Goal: Task Accomplishment & Management: Use online tool/utility

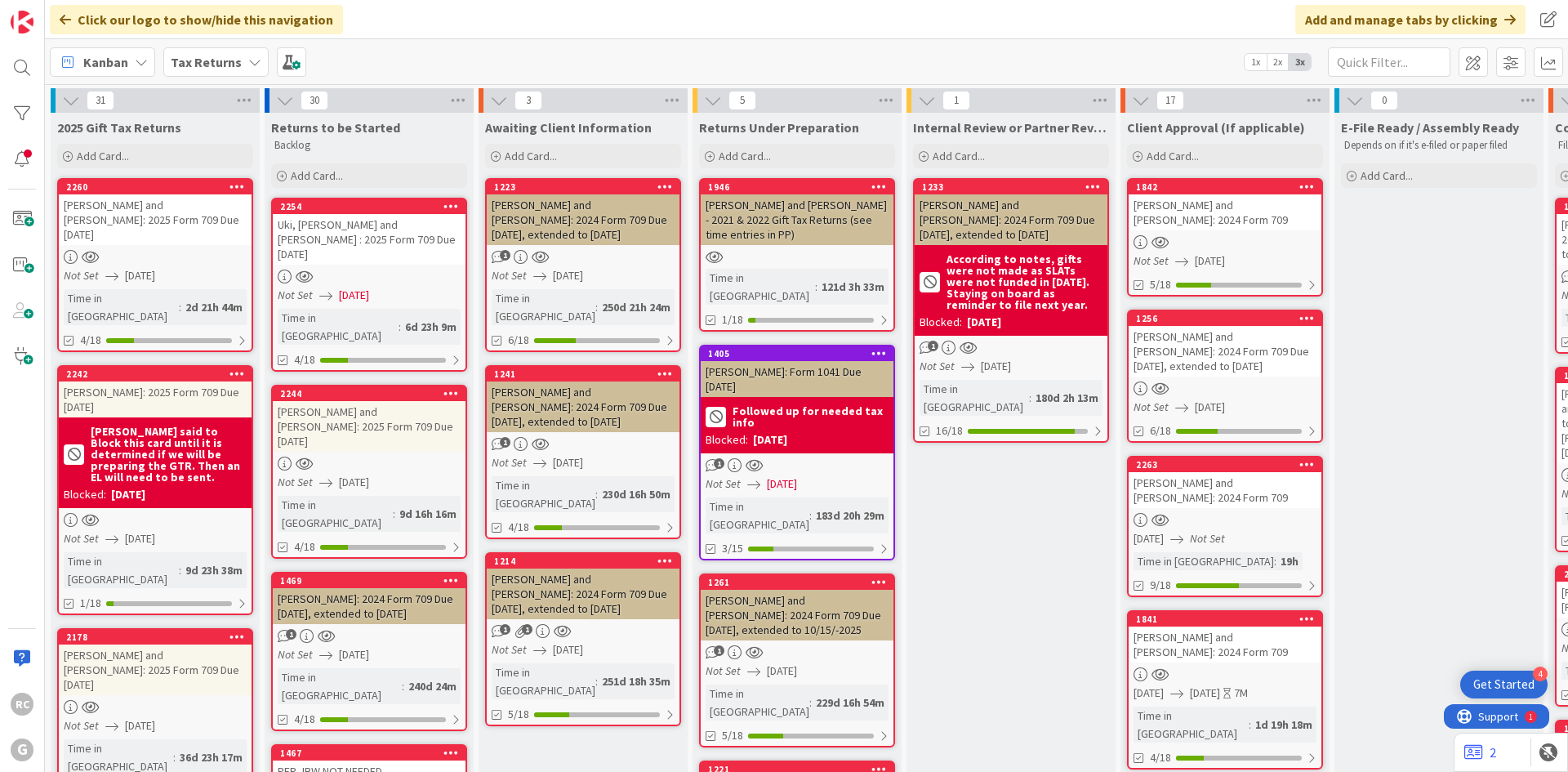
click at [212, 49] on div "Tax Returns" at bounding box center [216, 62] width 106 height 29
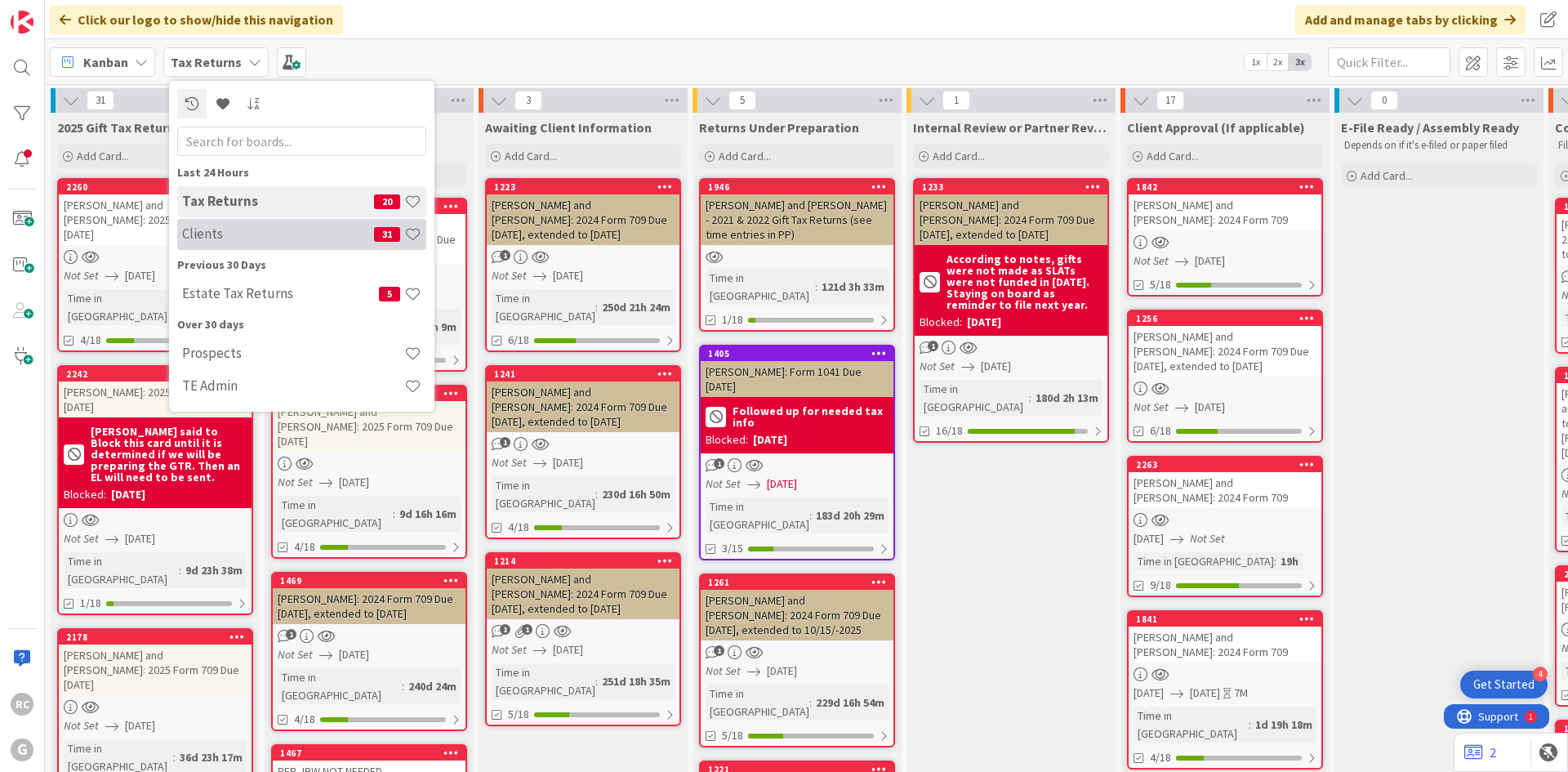
click at [243, 226] on h4 "Clients" at bounding box center [278, 234] width 192 height 16
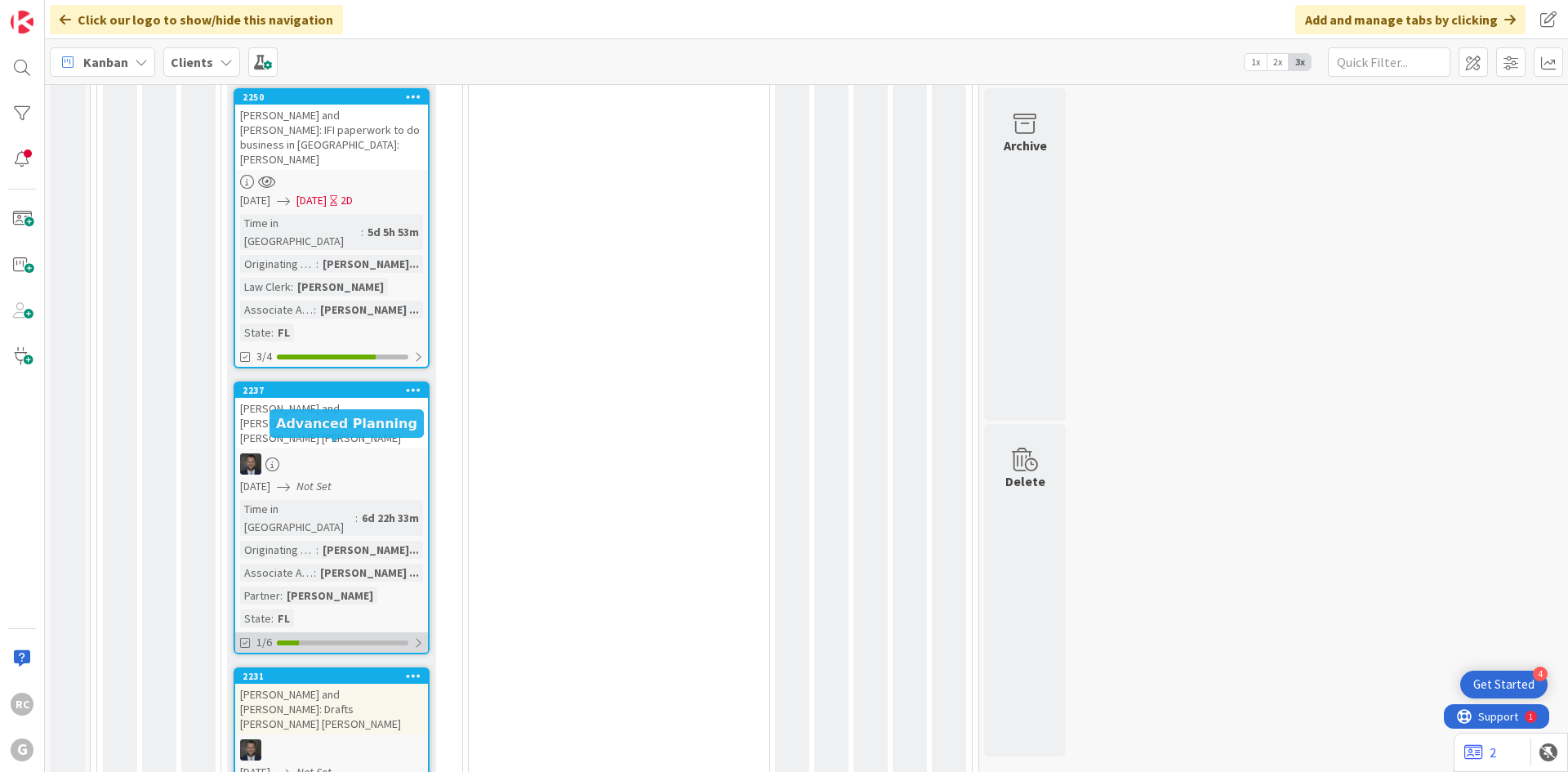
scroll to position [1647, 0]
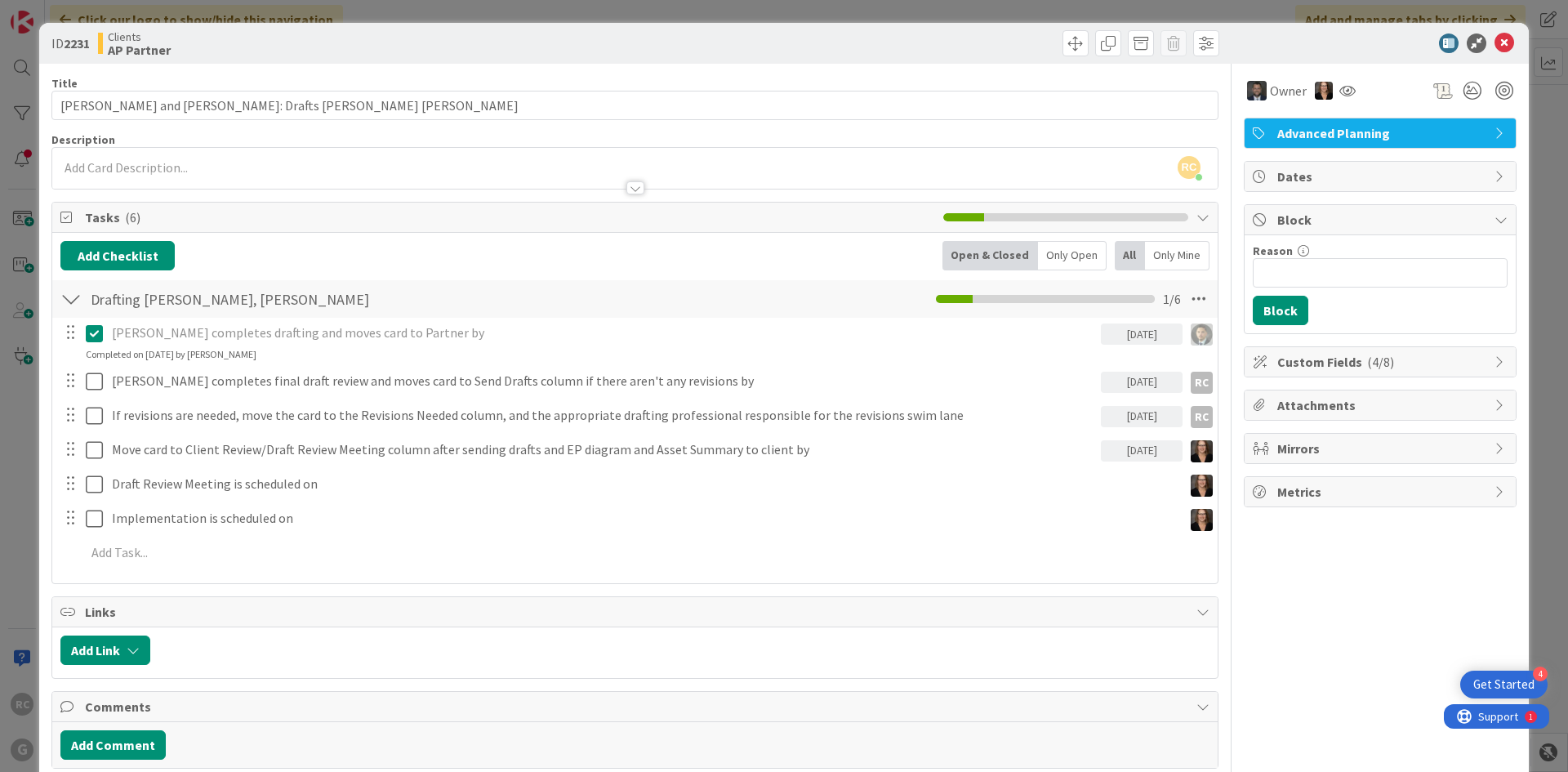
click at [631, 188] on div at bounding box center [636, 188] width 18 height 13
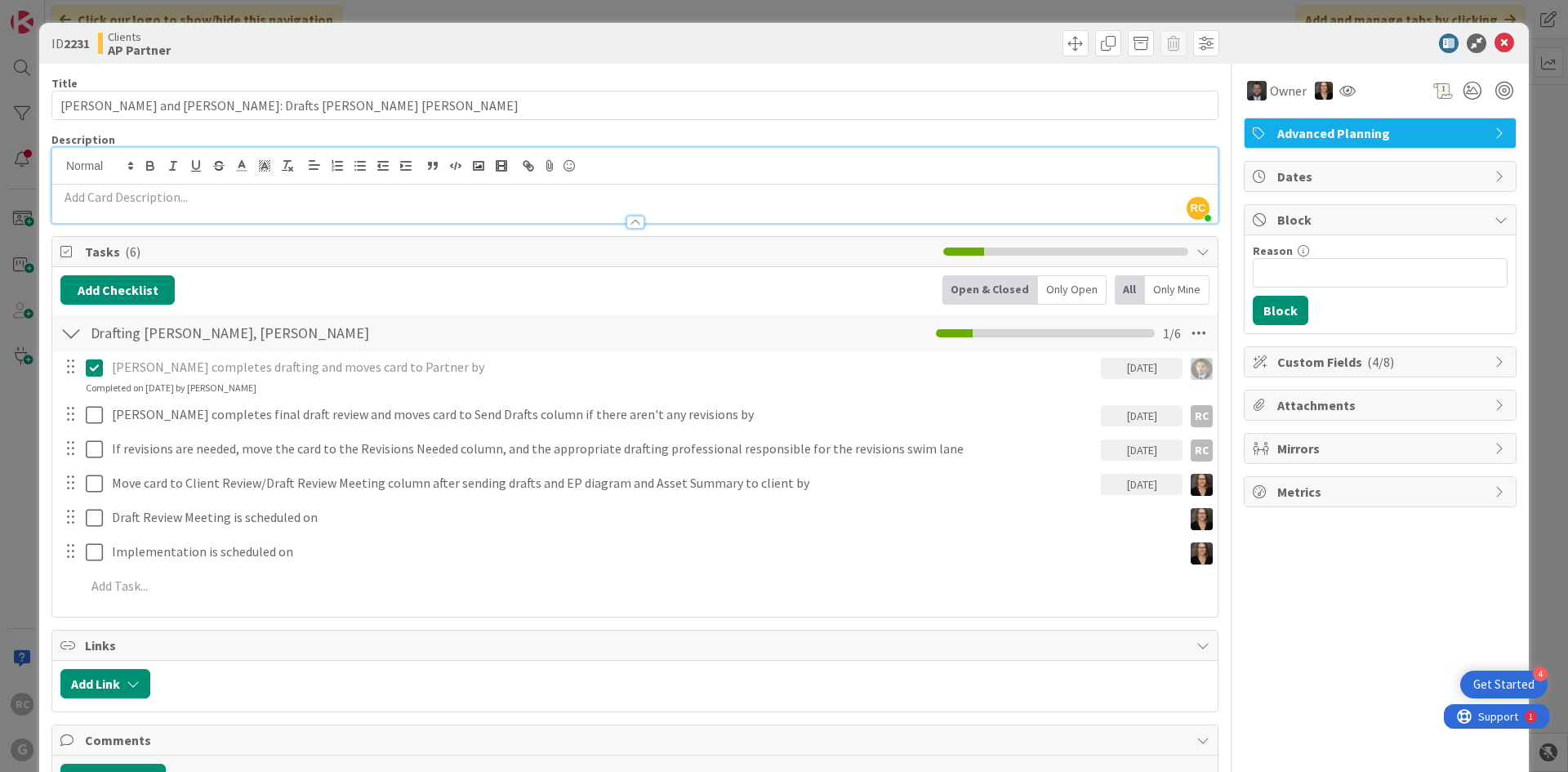
click at [630, 223] on div at bounding box center [636, 222] width 18 height 13
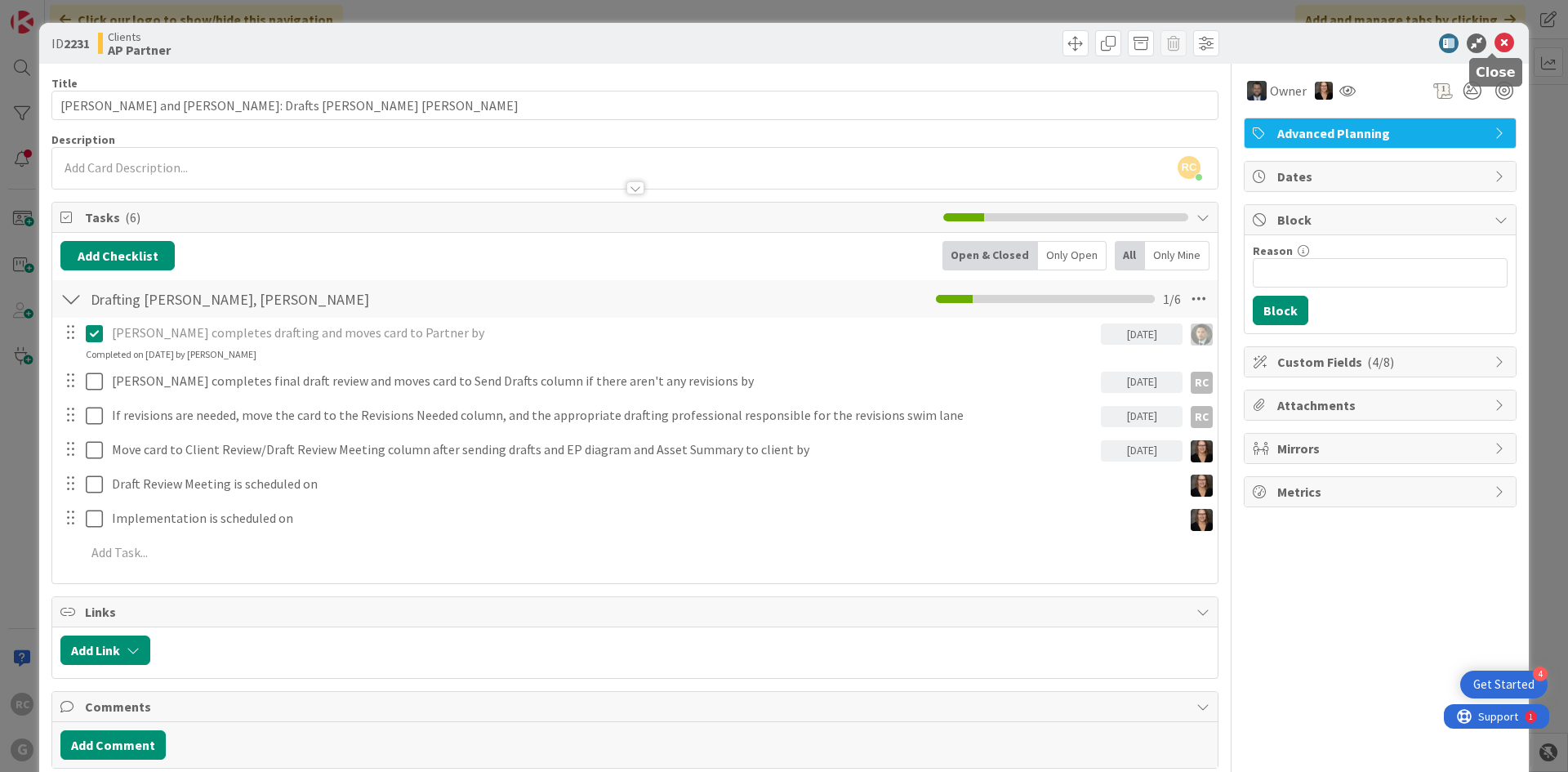
click at [1494, 45] on icon at bounding box center [1504, 44] width 20 height 20
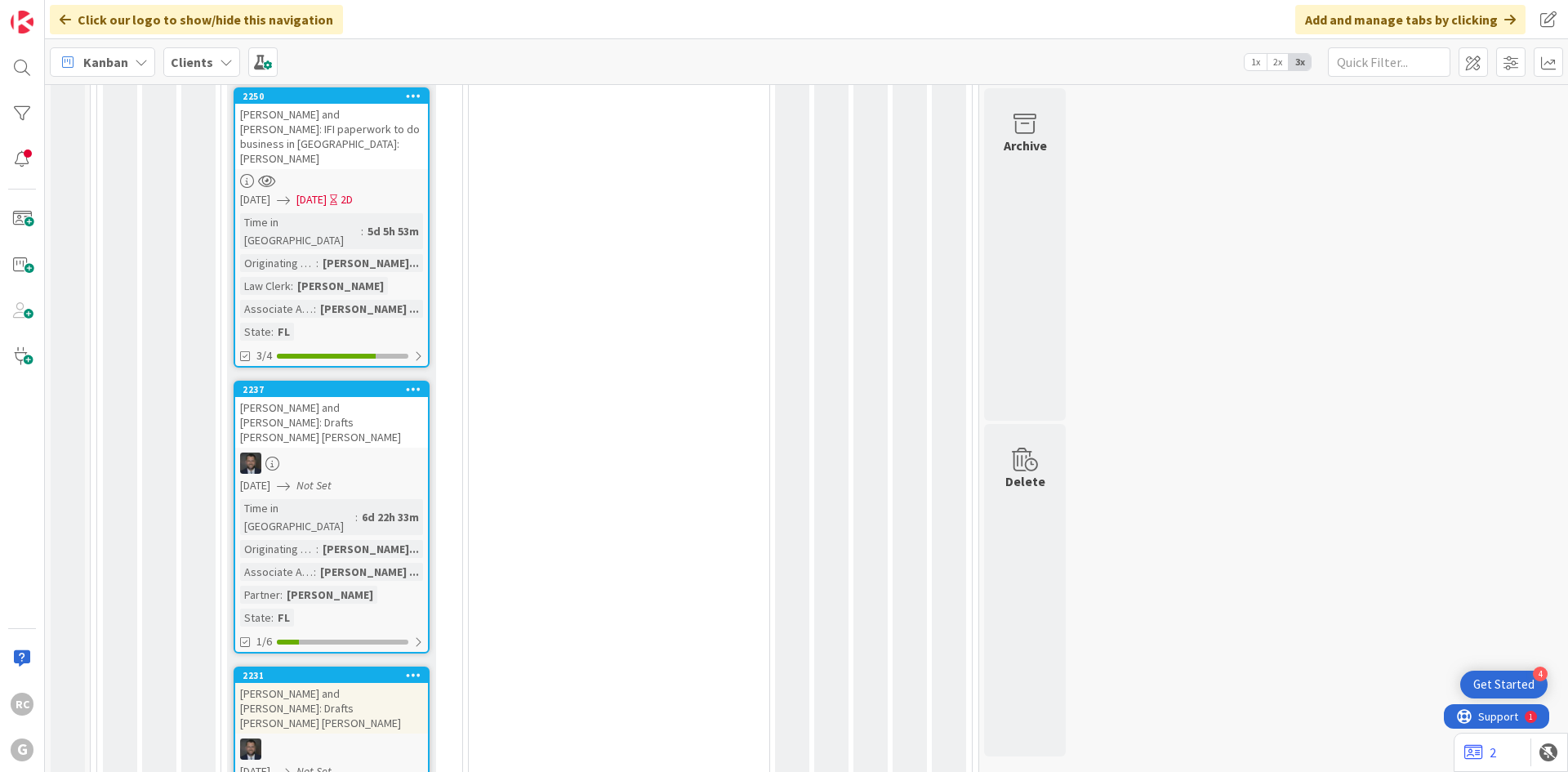
click at [303, 397] on div "[PERSON_NAME] and [PERSON_NAME]: Drafts [PERSON_NAME] [PERSON_NAME]" at bounding box center [331, 422] width 193 height 51
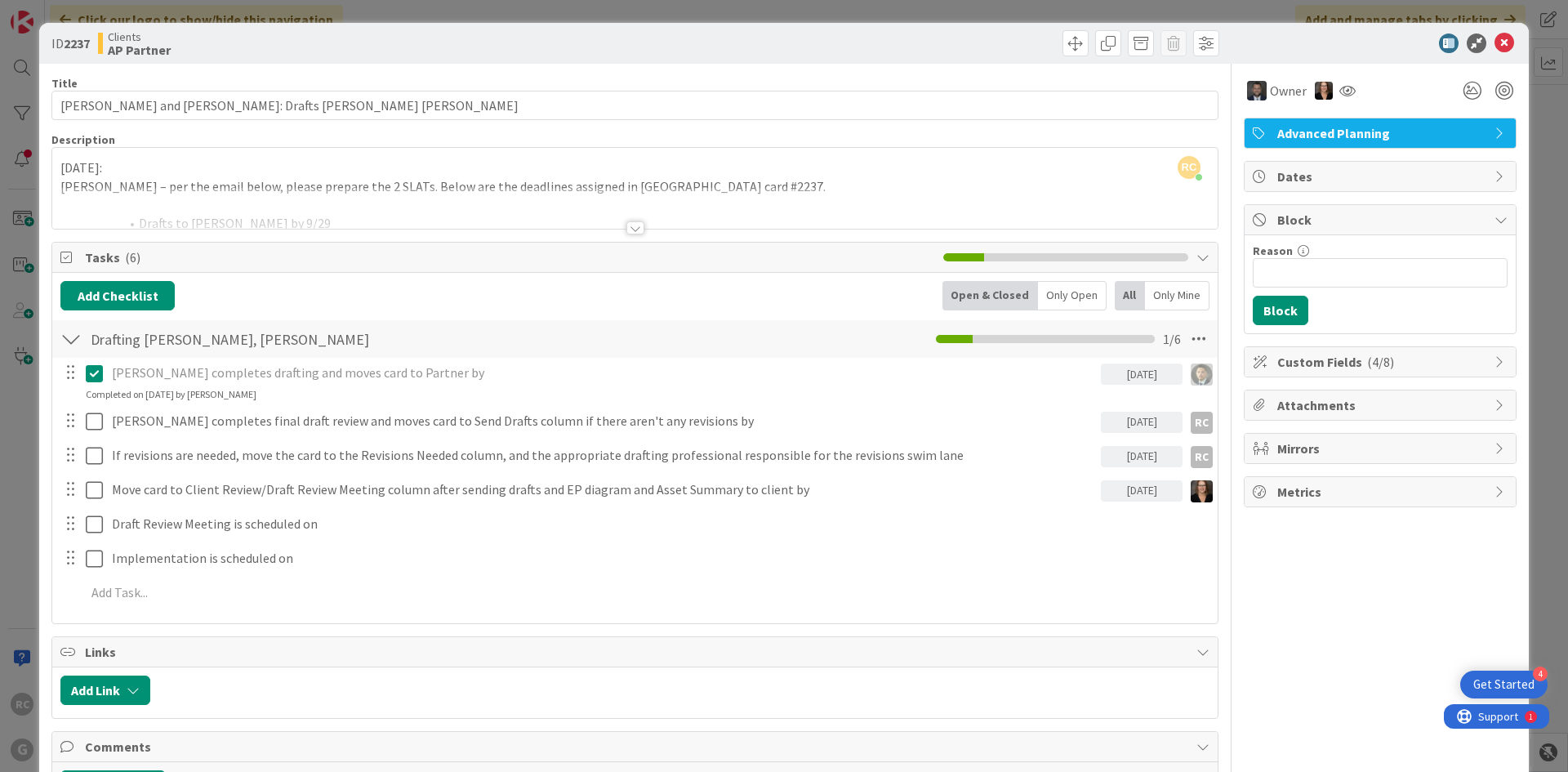
click at [630, 229] on div at bounding box center [636, 228] width 18 height 13
